Goal: Find contact information: Obtain details needed to contact an individual or organization

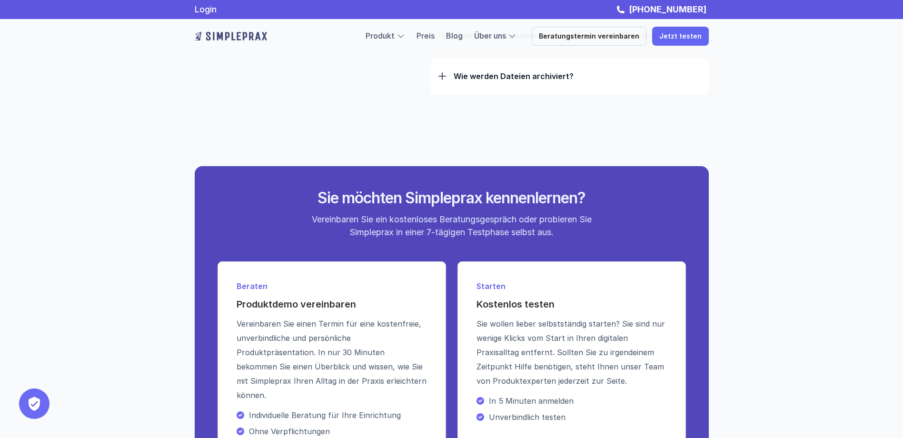
scroll to position [3334, 0]
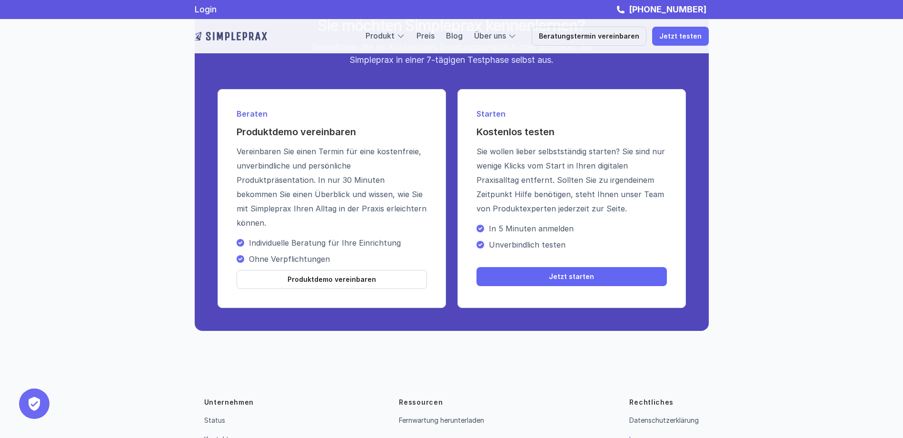
click at [654, 435] on link "Impressum" at bounding box center [645, 439] width 33 height 8
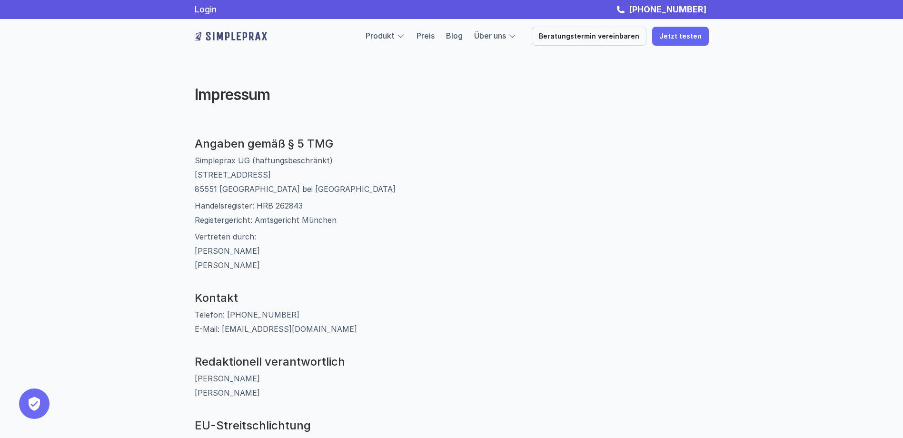
click at [254, 158] on p "Simpleprax UG (haftungsbeschränkt) [STREET_ADDRESS]" at bounding box center [452, 174] width 514 height 43
copy p "Simpleprax UG (haftungsbeschränkt)"
click at [221, 176] on p "Simpleprax UG (haftungsbeschränkt) [STREET_ADDRESS]" at bounding box center [452, 174] width 514 height 43
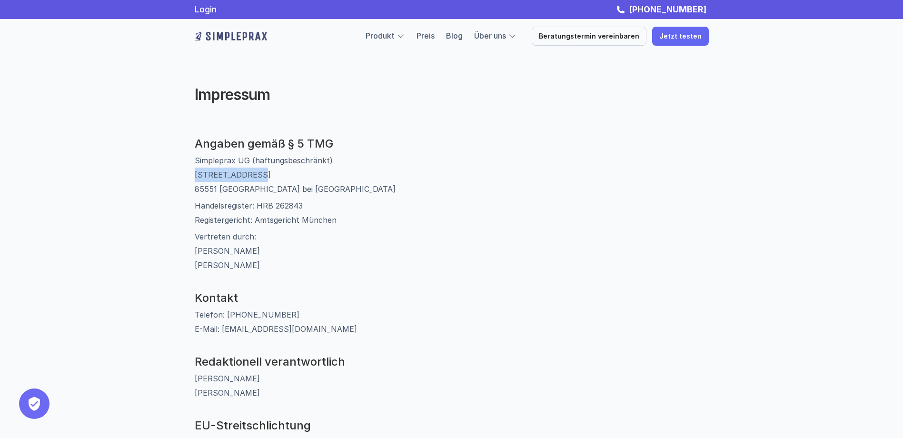
click at [221, 176] on p "Simpleprax UG (haftungsbeschränkt) [STREET_ADDRESS]" at bounding box center [452, 174] width 514 height 43
copy p "[STREET_ADDRESS]"
drag, startPoint x: 301, startPoint y: 188, endPoint x: 196, endPoint y: 192, distance: 105.3
click at [196, 192] on p "Simpleprax UG (haftungsbeschränkt) [STREET_ADDRESS]" at bounding box center [452, 174] width 514 height 43
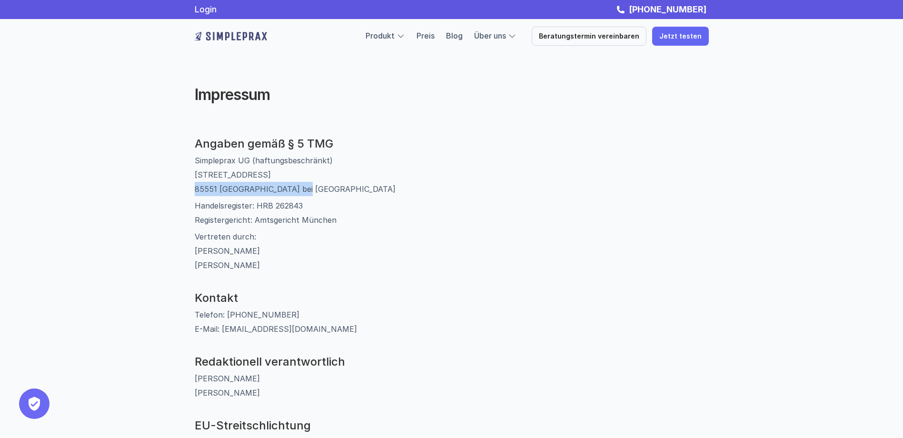
copy p "85551 [GEOGRAPHIC_DATA] bei [GEOGRAPHIC_DATA]"
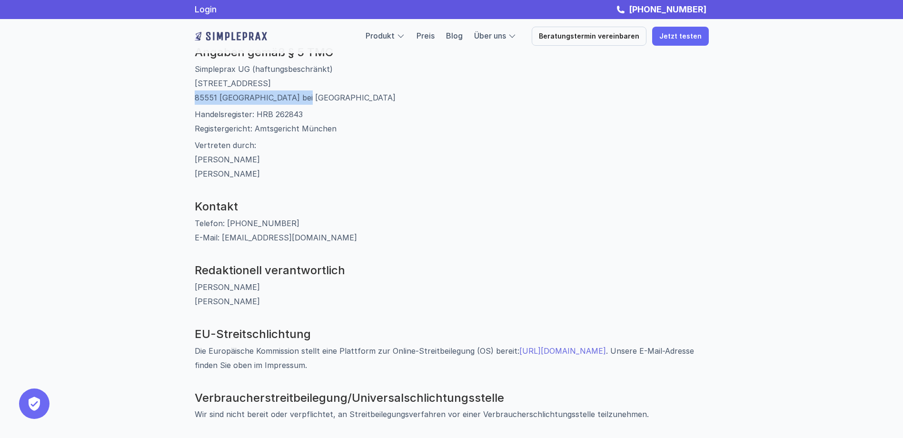
scroll to position [95, 0]
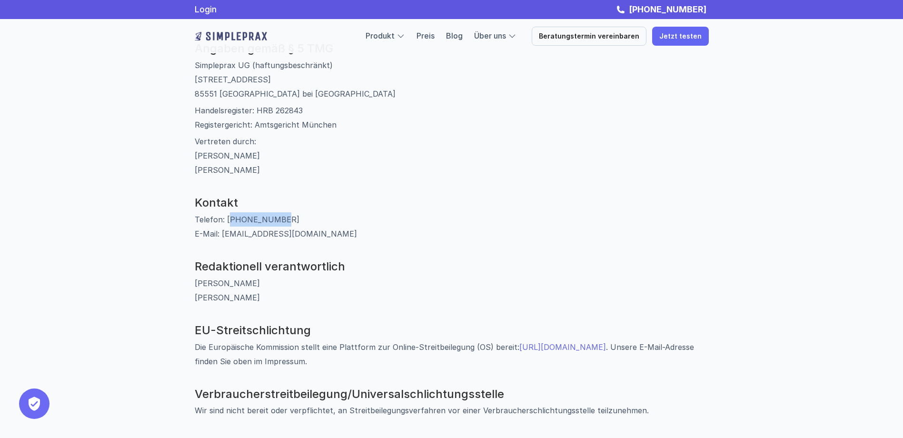
drag, startPoint x: 280, startPoint y: 216, endPoint x: 227, endPoint y: 217, distance: 53.8
click at [227, 217] on p "Telefon: [PHONE_NUMBER] E-Mail: [EMAIL_ADDRESS][DOMAIN_NAME]" at bounding box center [452, 226] width 514 height 29
copy p "89 54197698"
drag, startPoint x: 292, startPoint y: 238, endPoint x: 218, endPoint y: 234, distance: 73.9
click at [218, 234] on p "Telefon: [PHONE_NUMBER] E-Mail: [EMAIL_ADDRESS][DOMAIN_NAME]" at bounding box center [452, 226] width 514 height 29
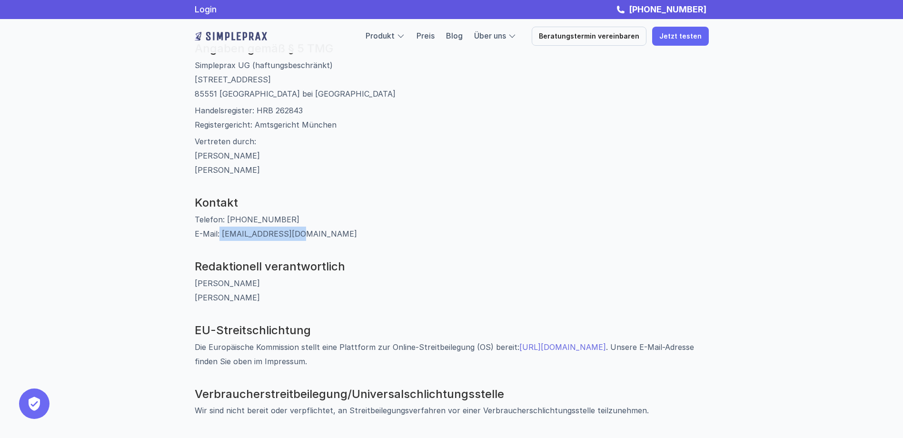
copy p "[EMAIL_ADDRESS][DOMAIN_NAME]"
drag, startPoint x: 278, startPoint y: 218, endPoint x: 226, endPoint y: 214, distance: 52.6
click at [226, 214] on p "Telefon: [PHONE_NUMBER] E-Mail: [EMAIL_ADDRESS][DOMAIN_NAME]" at bounding box center [452, 226] width 514 height 29
copy p "89 54197698"
drag, startPoint x: 293, startPoint y: 236, endPoint x: 219, endPoint y: 233, distance: 73.8
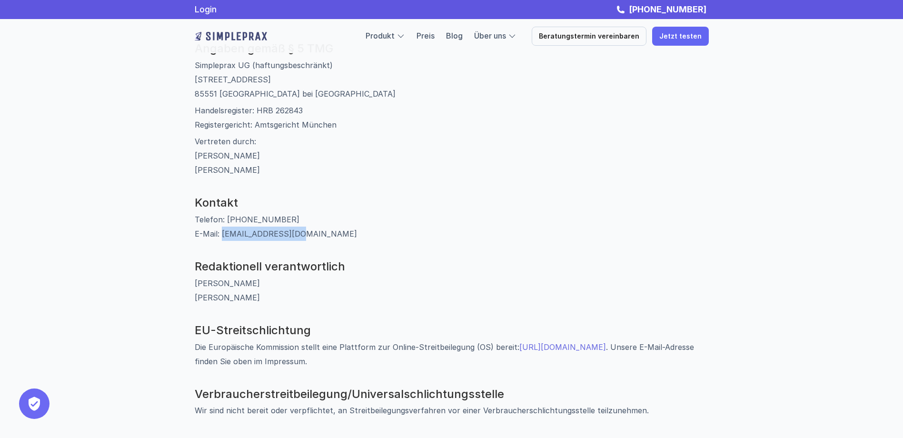
click at [219, 233] on p "Telefon: [PHONE_NUMBER] E-Mail: [EMAIL_ADDRESS][DOMAIN_NAME]" at bounding box center [452, 226] width 514 height 29
copy p "[EMAIL_ADDRESS][DOMAIN_NAME]"
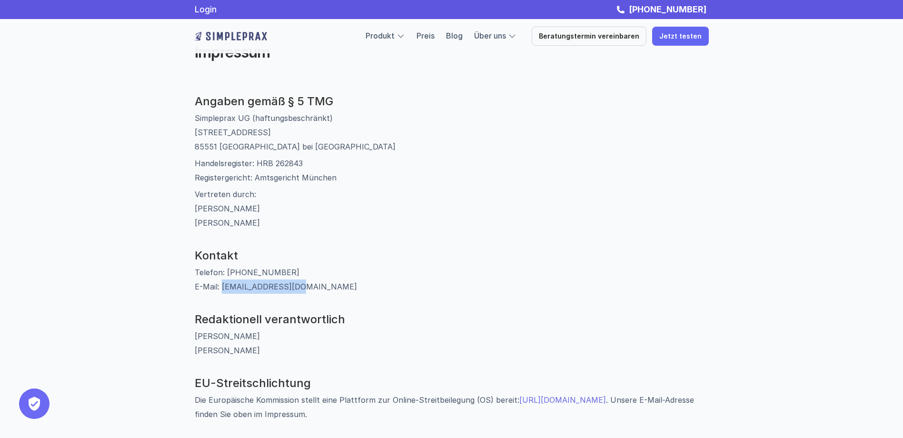
scroll to position [0, 0]
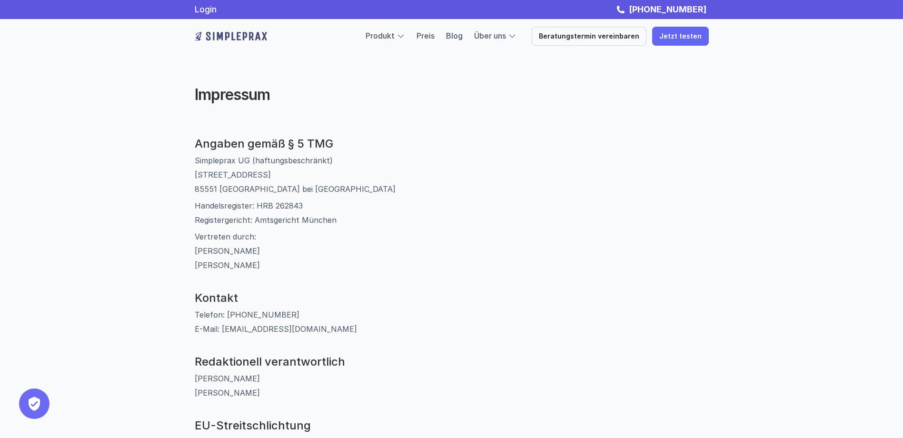
click at [205, 172] on p "Simpleprax UG (haftungsbeschränkt) [STREET_ADDRESS]" at bounding box center [452, 174] width 514 height 43
copy p "[STREET_ADDRESS]"
drag, startPoint x: 276, startPoint y: 185, endPoint x: 191, endPoint y: 186, distance: 84.7
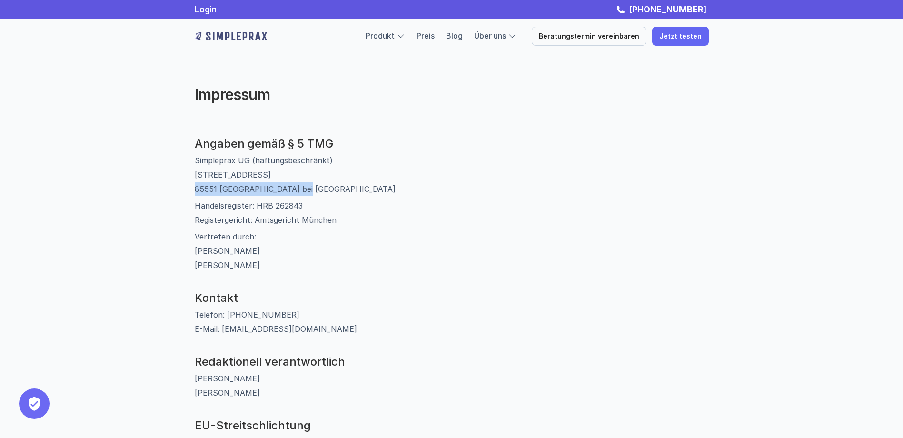
copy p "85551 [GEOGRAPHIC_DATA] bei [GEOGRAPHIC_DATA]"
drag, startPoint x: 280, startPoint y: 313, endPoint x: 227, endPoint y: 313, distance: 53.3
click at [227, 313] on p "Telefon: [PHONE_NUMBER] E-Mail: [EMAIL_ADDRESS][DOMAIN_NAME]" at bounding box center [452, 321] width 514 height 29
copy p "89 54197698"
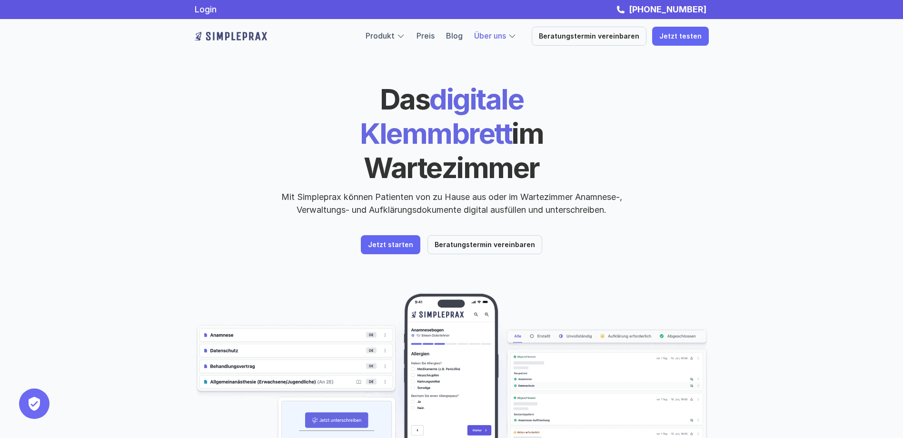
click at [506, 36] on link "Über uns" at bounding box center [490, 36] width 32 height 10
click at [516, 38] on div at bounding box center [512, 36] width 9 height 9
click at [516, 36] on div at bounding box center [512, 36] width 9 height 9
click at [496, 33] on link "Über uns" at bounding box center [490, 36] width 32 height 10
